Goal: Task Accomplishment & Management: Manage account settings

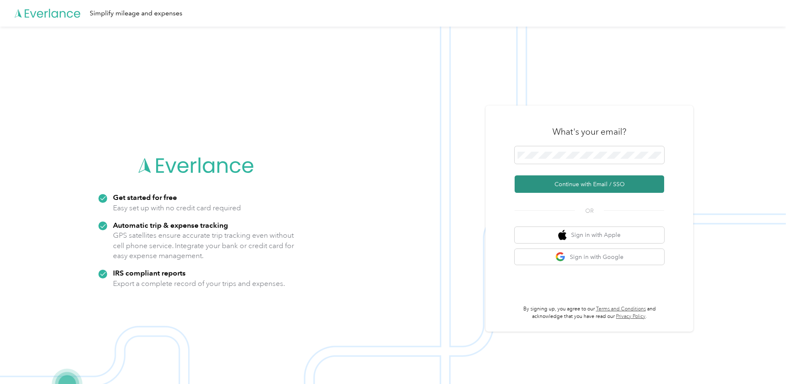
click at [550, 181] on button "Continue with Email / SSO" at bounding box center [588, 183] width 149 height 17
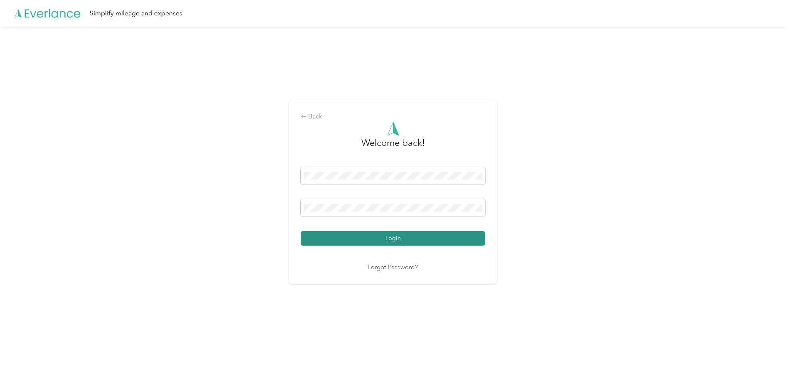
click at [335, 233] on button "Login" at bounding box center [393, 238] width 184 height 15
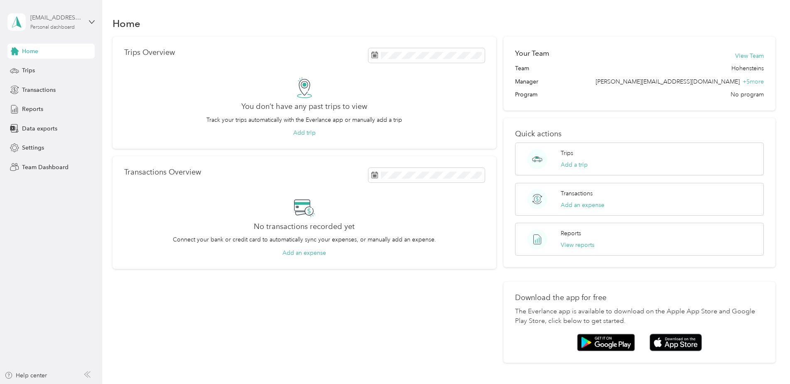
click at [42, 23] on div "[EMAIL_ADDRESS][DOMAIN_NAME] Personal dashboard" at bounding box center [56, 21] width 52 height 17
click at [51, 69] on div "Team dashboard" at bounding box center [37, 66] width 44 height 9
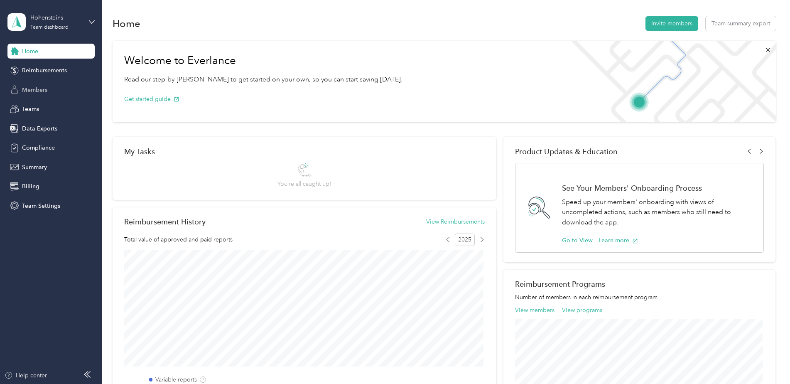
click at [45, 93] on span "Members" at bounding box center [34, 90] width 25 height 9
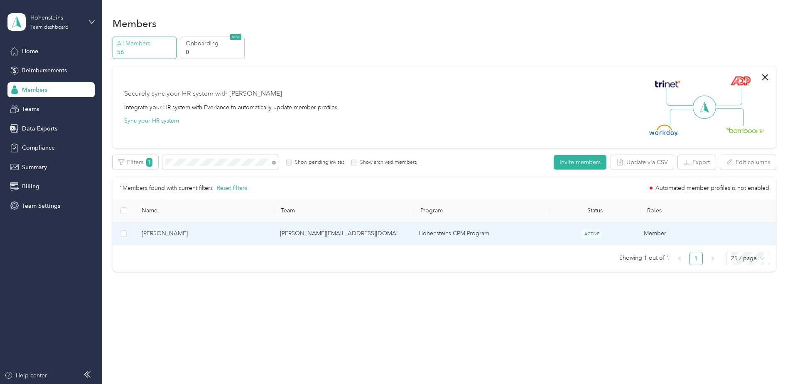
click at [161, 229] on span "[PERSON_NAME]" at bounding box center [204, 233] width 125 height 9
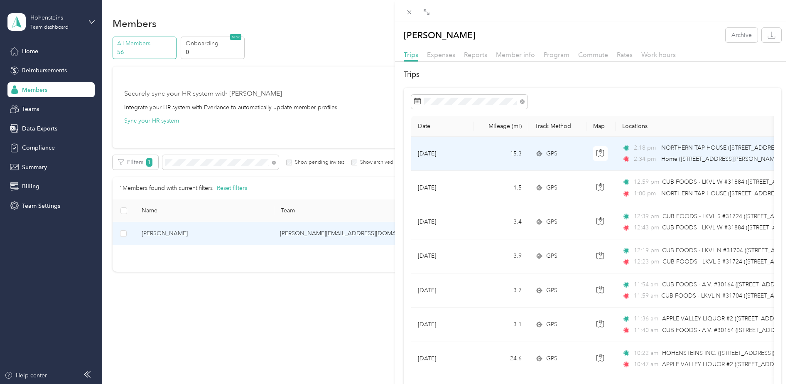
click at [471, 163] on td "[DATE]" at bounding box center [442, 154] width 62 height 34
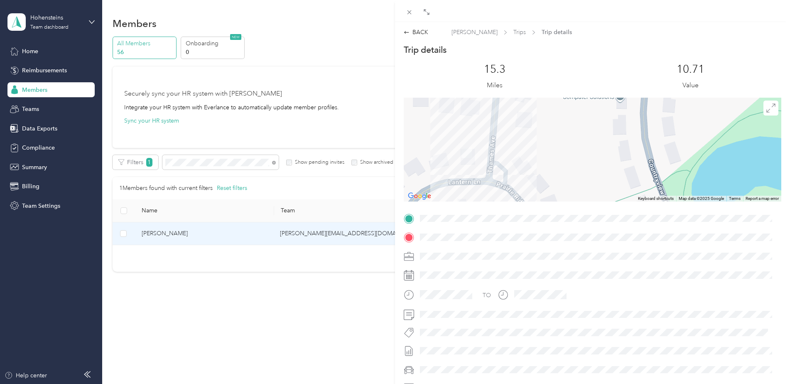
drag, startPoint x: 497, startPoint y: 169, endPoint x: 551, endPoint y: 169, distance: 54.4
click at [551, 169] on div at bounding box center [592, 150] width 377 height 104
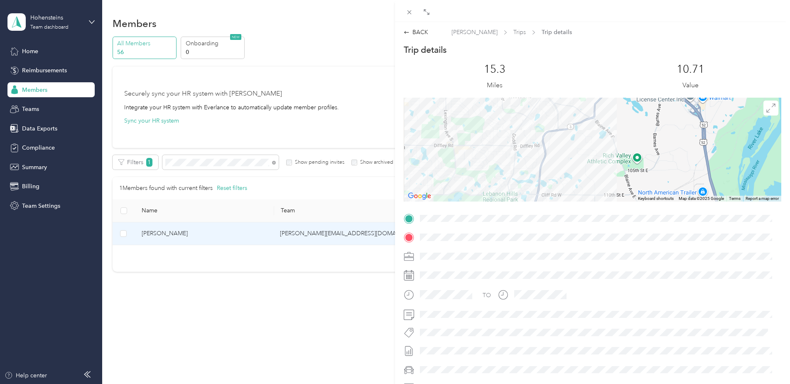
drag, startPoint x: 523, startPoint y: 135, endPoint x: 523, endPoint y: 118, distance: 16.6
click at [523, 119] on div at bounding box center [592, 150] width 377 height 104
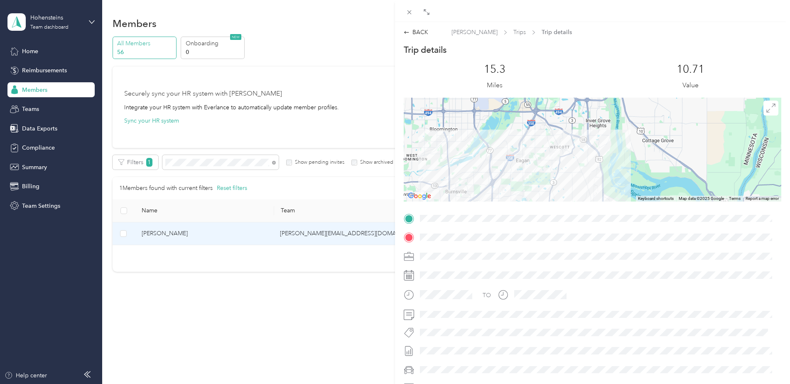
drag, startPoint x: 520, startPoint y: 150, endPoint x: 550, endPoint y: 174, distance: 38.4
click at [550, 174] on div at bounding box center [592, 150] width 377 height 104
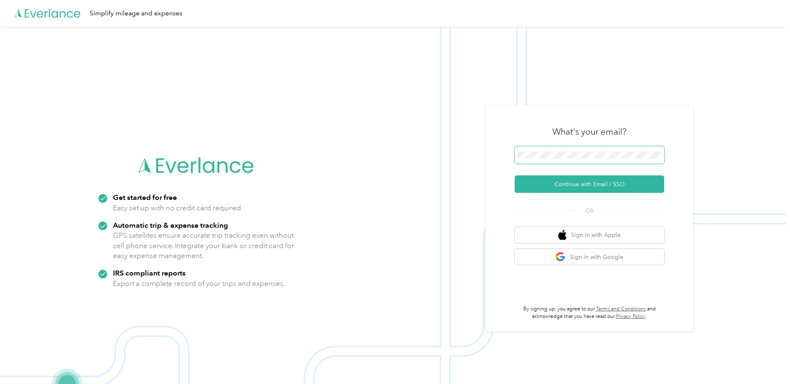
click at [566, 147] on span at bounding box center [588, 154] width 149 height 17
click at [575, 188] on button "Continue with Email / SSO" at bounding box center [588, 183] width 149 height 17
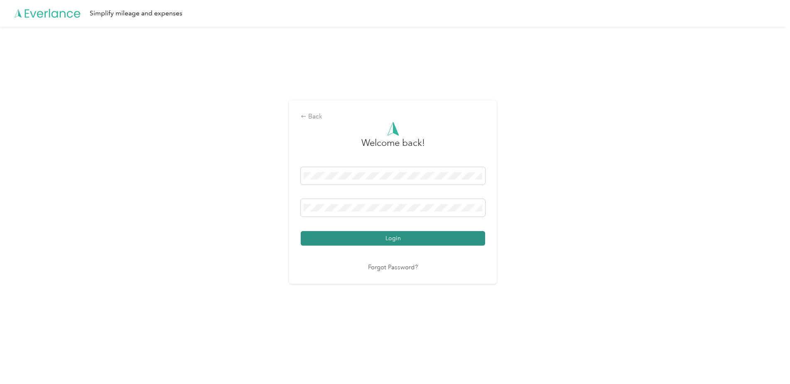
click at [335, 245] on button "Login" at bounding box center [393, 238] width 184 height 15
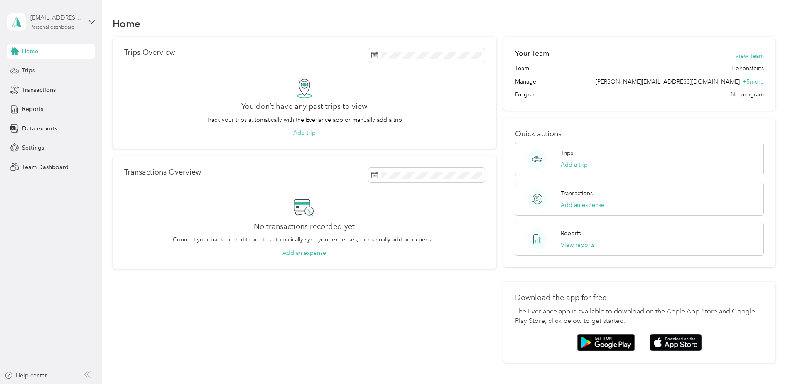
click at [31, 25] on div "Personal dashboard" at bounding box center [52, 27] width 44 height 5
click at [55, 66] on div "Team dashboard" at bounding box center [37, 68] width 44 height 9
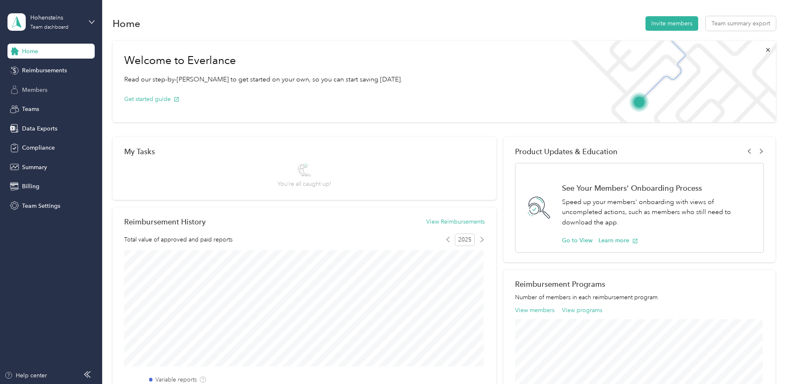
click at [46, 86] on span "Members" at bounding box center [34, 90] width 25 height 9
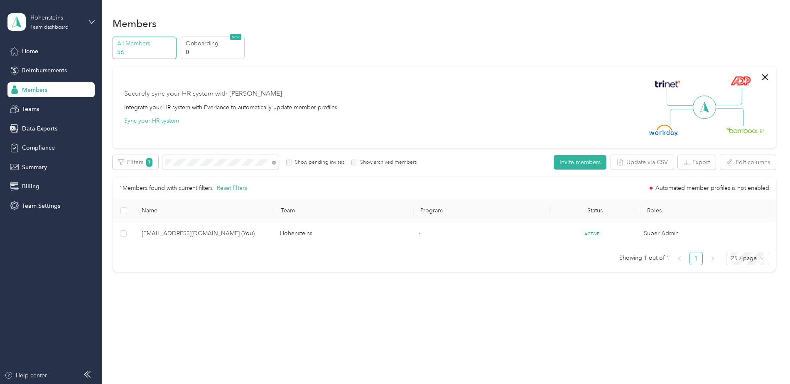
click at [280, 162] on div "Filters 1 Show pending invites Show archived members" at bounding box center [265, 162] width 304 height 15
click at [274, 162] on icon at bounding box center [274, 163] width 4 height 4
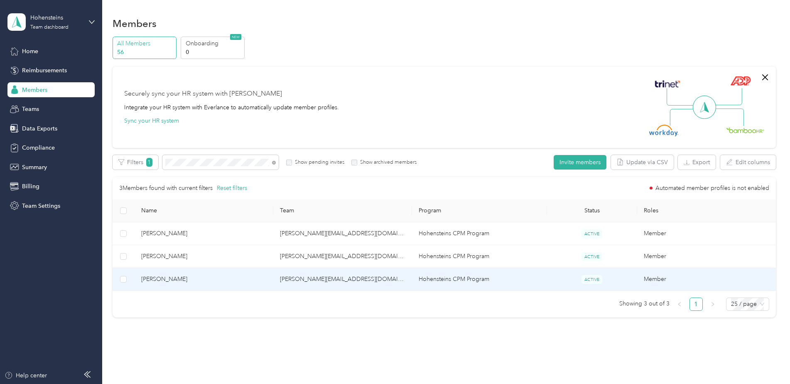
click at [200, 283] on span "Chad Pemble" at bounding box center [203, 278] width 125 height 9
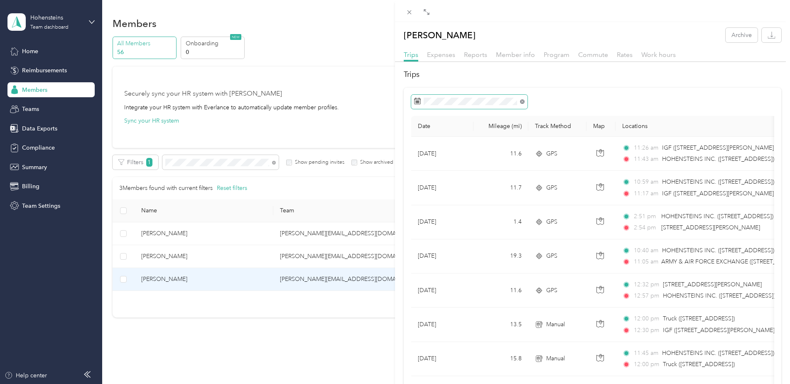
click at [524, 102] on icon at bounding box center [522, 101] width 5 height 5
click at [424, 152] on icon at bounding box center [425, 149] width 8 height 8
click at [426, 217] on div "17" at bounding box center [422, 217] width 11 height 10
click at [489, 231] on div "30" at bounding box center [486, 230] width 11 height 10
click at [768, 38] on icon "button" at bounding box center [771, 38] width 7 height 2
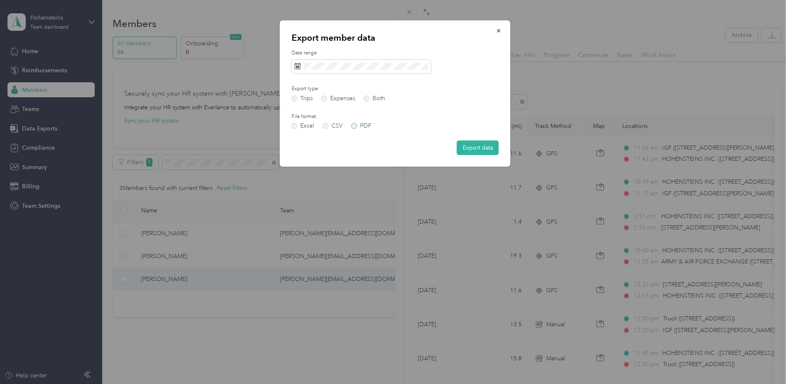
click at [355, 125] on label "PDF" at bounding box center [361, 126] width 20 height 6
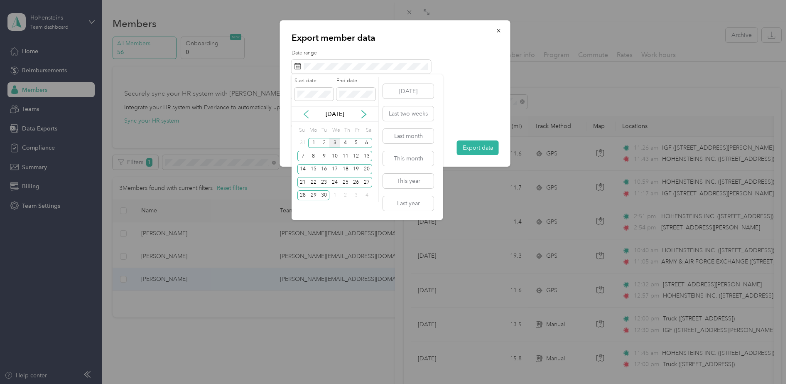
click at [306, 113] on icon at bounding box center [306, 114] width 8 height 8
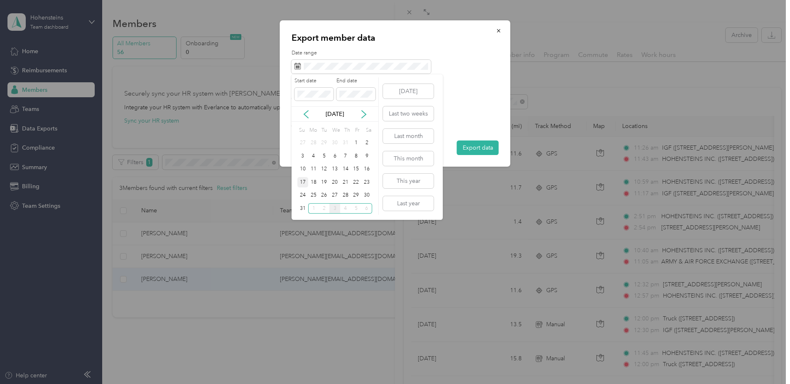
click at [301, 184] on div "17" at bounding box center [302, 182] width 11 height 10
click at [366, 194] on div "30" at bounding box center [366, 195] width 11 height 10
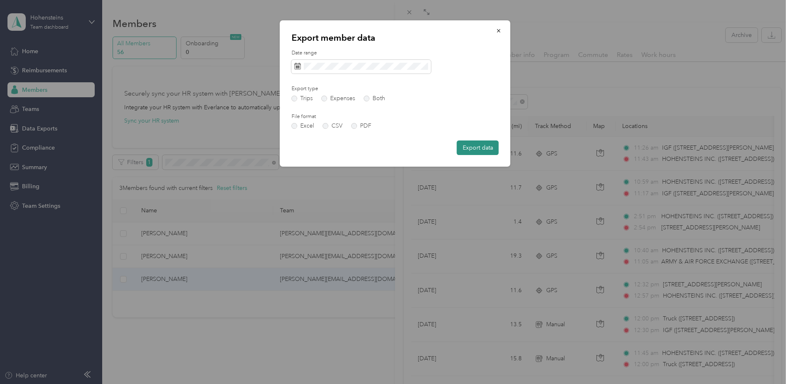
click at [484, 147] on button "Export data" at bounding box center [478, 147] width 42 height 15
